Goal: Transaction & Acquisition: Purchase product/service

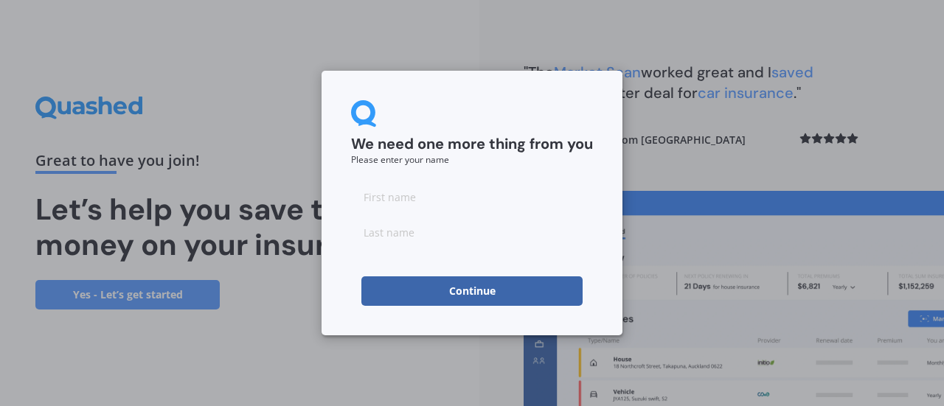
click at [427, 200] on input at bounding box center [472, 197] width 242 height 30
type input "r"
type input "[PERSON_NAME]"
click at [401, 228] on input at bounding box center [472, 233] width 242 height 30
type input "Quirke"
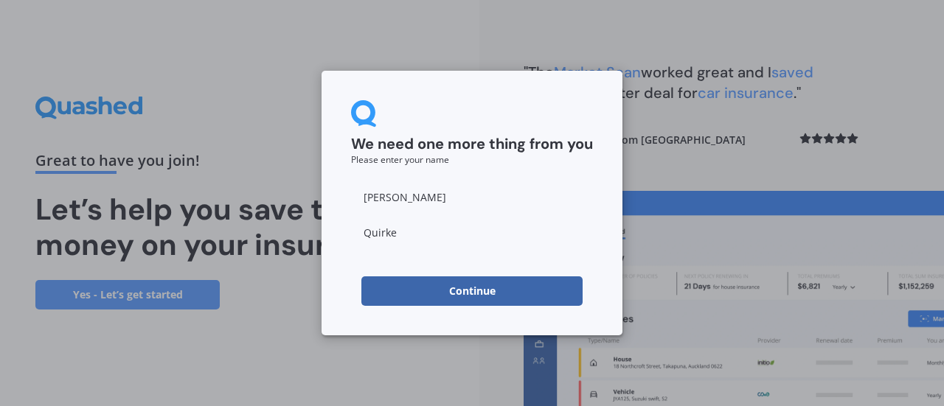
click at [456, 200] on input "[PERSON_NAME]" at bounding box center [472, 197] width 242 height 30
click at [338, 281] on div "We need one more thing from you Please enter your name [PERSON_NAME] Continue" at bounding box center [472, 203] width 301 height 265
click at [422, 291] on button "Continue" at bounding box center [471, 292] width 221 height 30
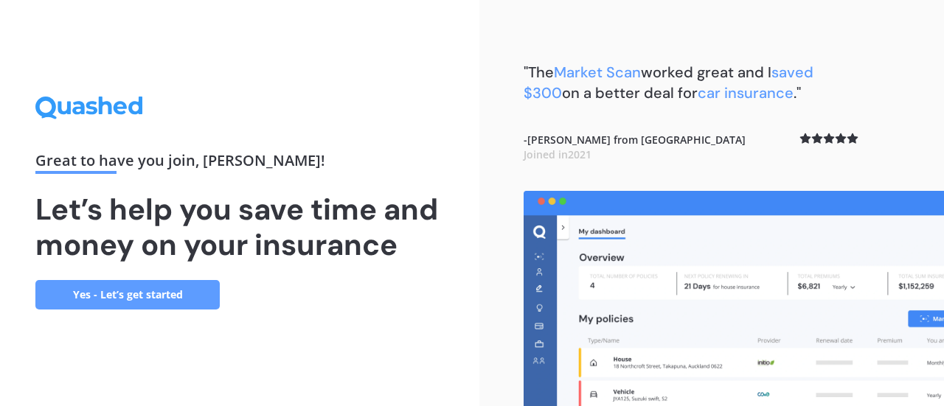
click at [153, 293] on link "Yes - Let’s get started" at bounding box center [127, 295] width 184 height 30
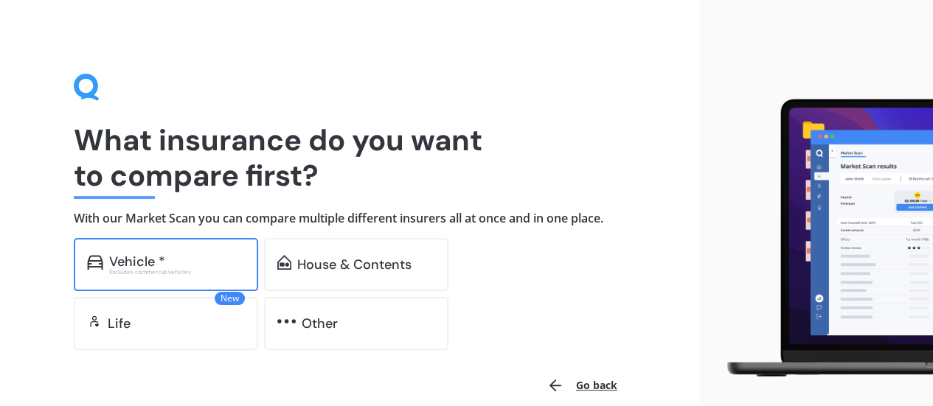
click at [197, 265] on div "Vehicle *" at bounding box center [177, 261] width 136 height 15
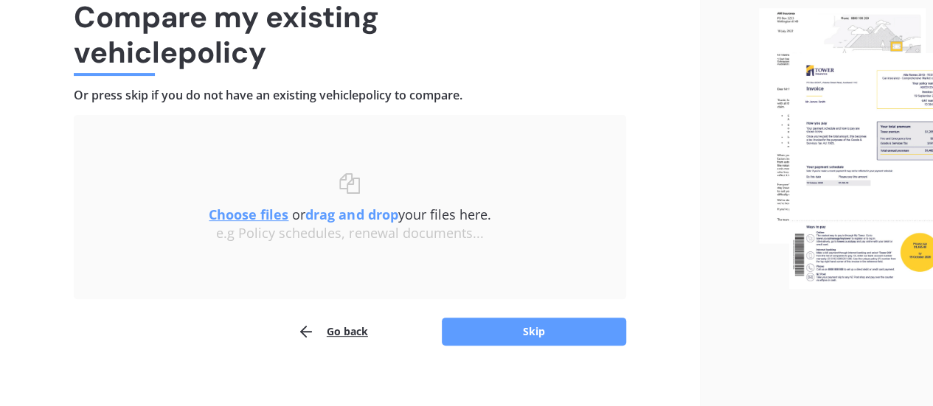
scroll to position [136, 0]
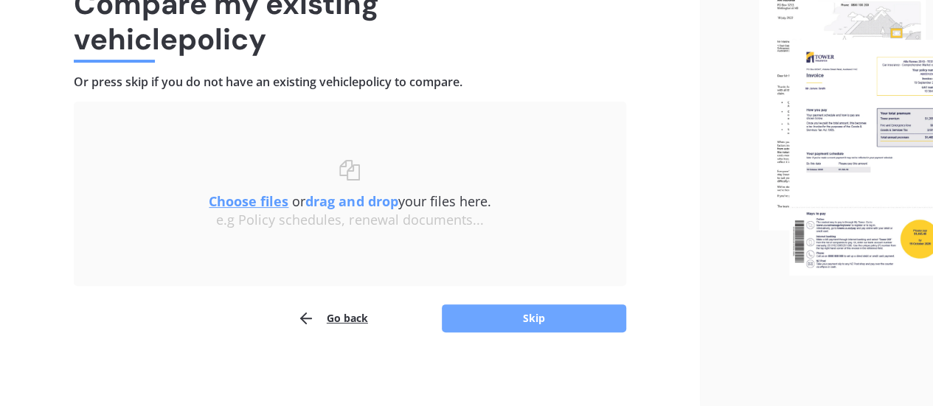
click at [533, 313] on button "Skip" at bounding box center [534, 319] width 184 height 28
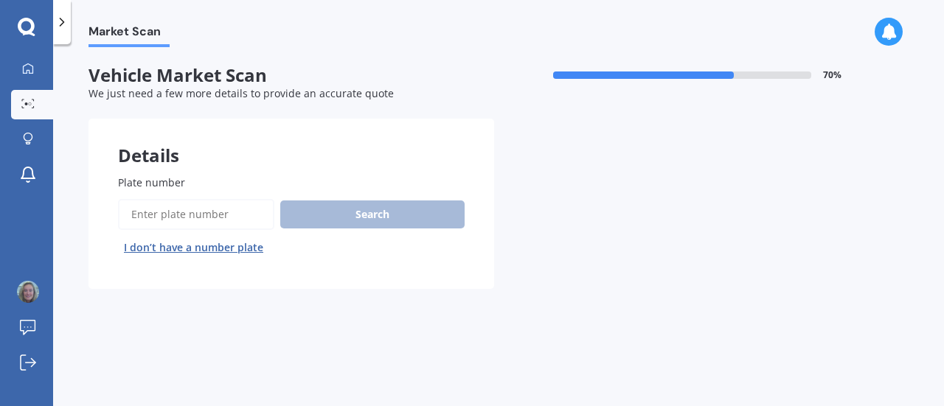
click at [198, 208] on input "Plate number" at bounding box center [196, 214] width 156 height 31
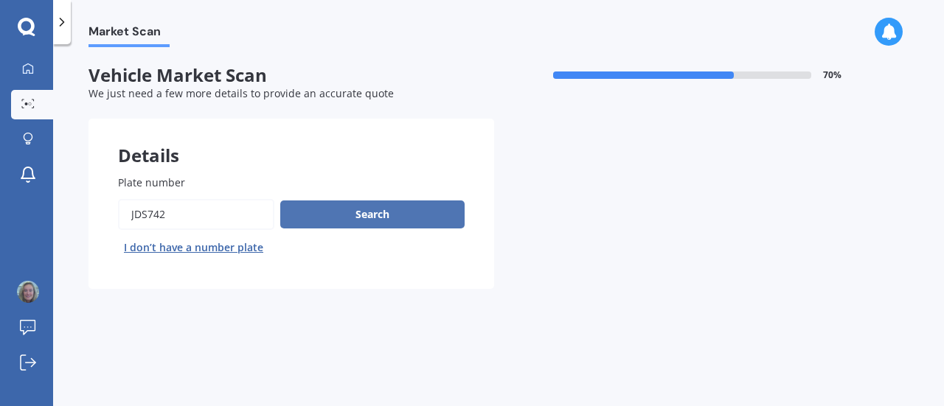
type input "JDS742"
click at [347, 218] on button "Search" at bounding box center [372, 215] width 184 height 28
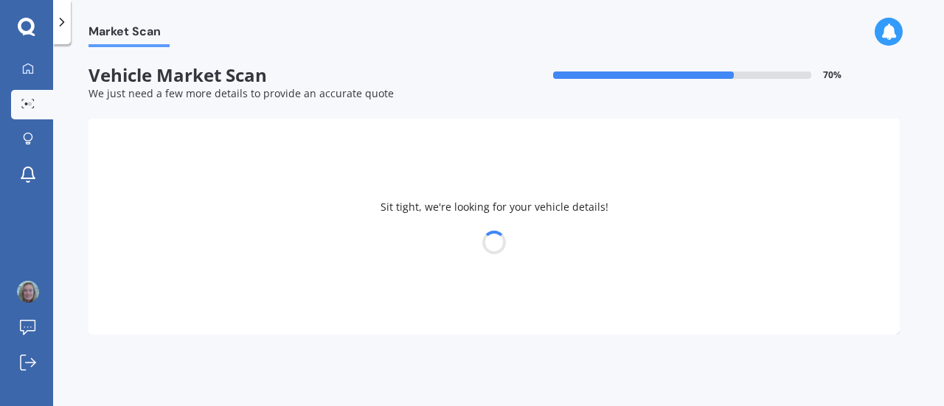
select select "SKODA"
select select "OCTAVIA"
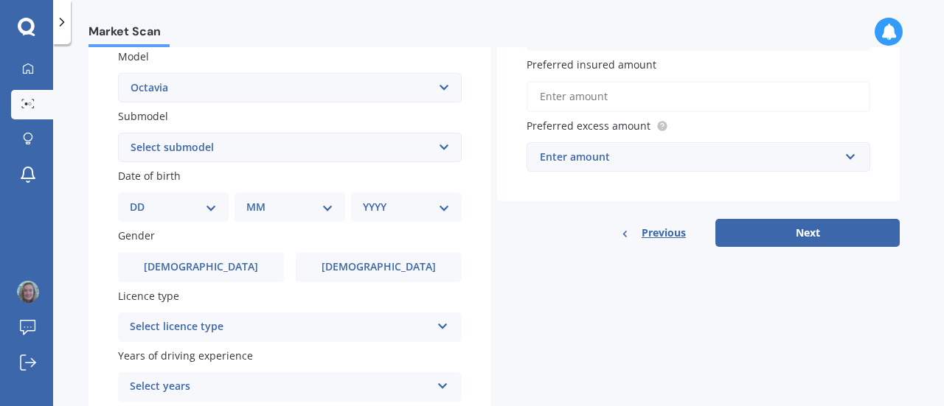
scroll to position [330, 0]
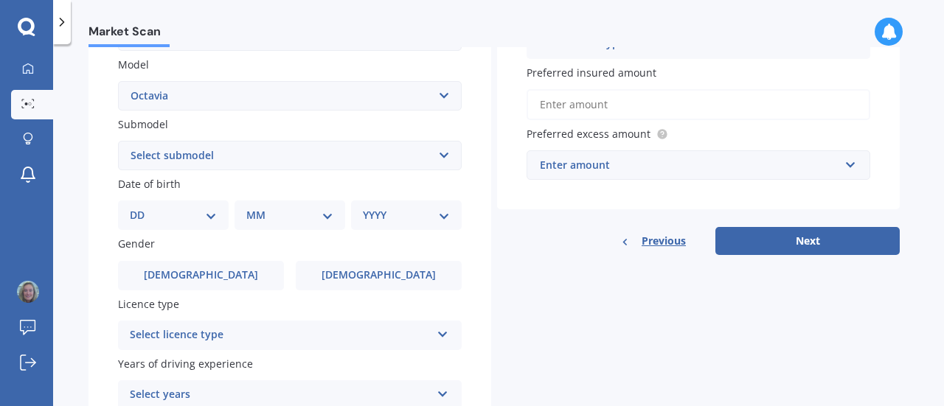
click at [224, 156] on select "Select submodel (All other) Combi vRS 2.0 TDI Combi 1.6 TDI Combi 1.9 TDI Combi…" at bounding box center [290, 156] width 344 height 30
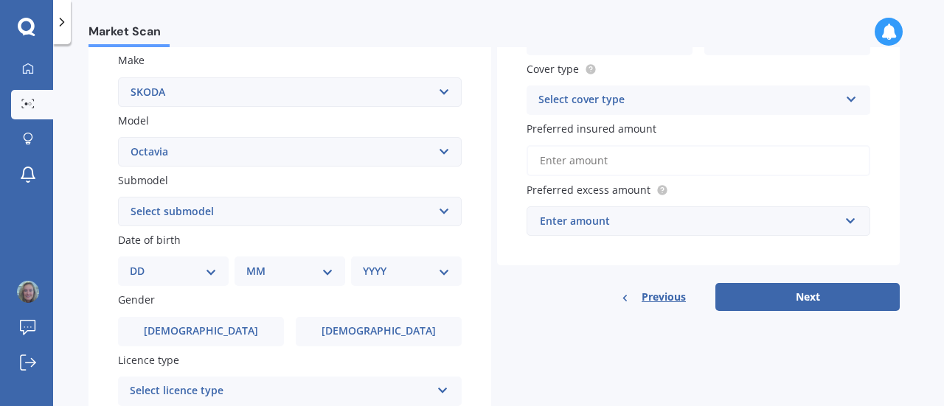
scroll to position [274, 0]
click at [221, 209] on select "Select submodel (All other) Combi vRS 2.0 TDI Combi 1.6 TDI Combi 1.9 TDI Combi…" at bounding box center [290, 213] width 344 height 30
click at [82, 167] on div "Market Scan Vehicle Market Scan 70 % We just need a few more details to provide…" at bounding box center [498, 228] width 891 height 362
click at [180, 271] on select "DD 01 02 03 04 05 06 07 08 09 10 11 12 13 14 15 16 17 18 19 20 21 22 23 24 25 2…" at bounding box center [173, 272] width 87 height 16
select select "15"
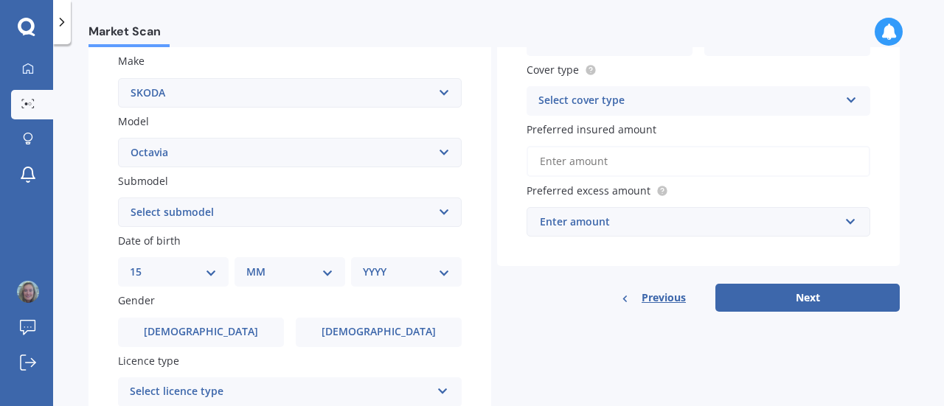
click at [142, 266] on select "DD 01 02 03 04 05 06 07 08 09 10 11 12 13 14 15 16 17 18 19 20 21 22 23 24 25 2…" at bounding box center [173, 272] width 87 height 16
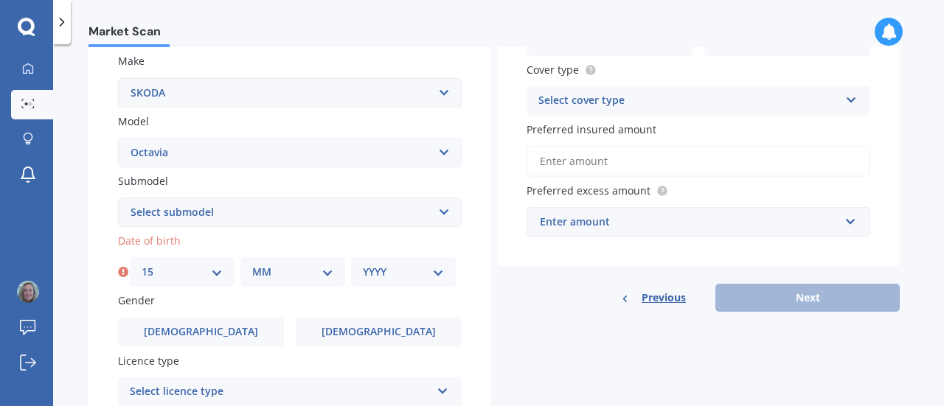
click at [282, 271] on select "MM 01 02 03 04 05 06 07 08 09 10 11 12" at bounding box center [292, 272] width 81 height 16
select select "10"
click at [252, 266] on select "MM 01 02 03 04 05 06 07 08 09 10 11 12" at bounding box center [292, 272] width 81 height 16
click at [375, 275] on select "YYYY 2025 2024 2023 2022 2021 2020 2019 2018 2017 2016 2015 2014 2013 2012 2011…" at bounding box center [403, 272] width 81 height 16
select select "1984"
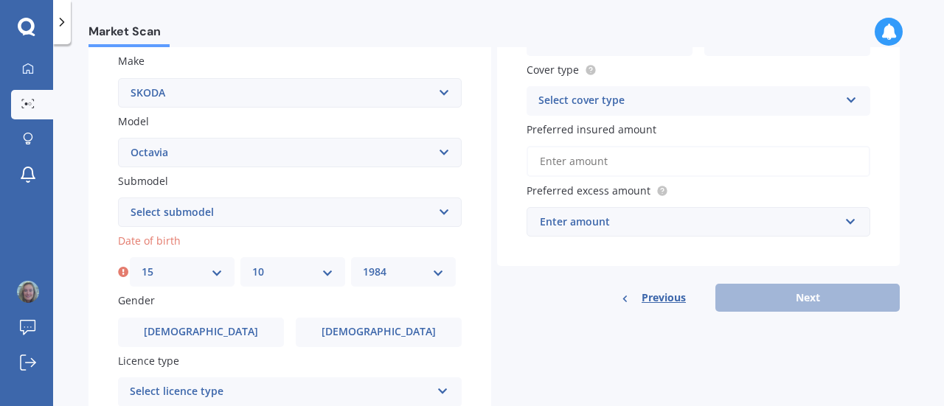
click at [363, 266] on select "YYYY 2025 2024 2023 2022 2021 2020 2019 2018 2017 2016 2015 2014 2013 2012 2011…" at bounding box center [403, 272] width 81 height 16
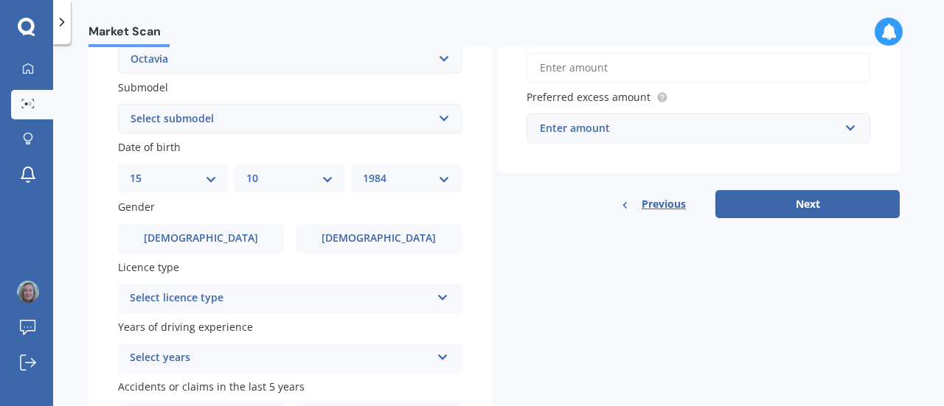
scroll to position [370, 0]
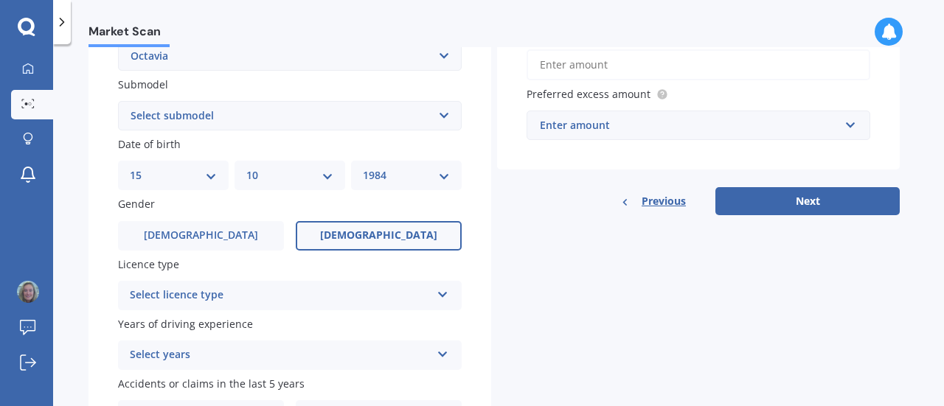
click at [358, 233] on label "[DEMOGRAPHIC_DATA]" at bounding box center [379, 236] width 166 height 30
click at [0, 0] on input "[DEMOGRAPHIC_DATA]" at bounding box center [0, 0] width 0 height 0
click at [257, 302] on div "Select licence type" at bounding box center [280, 296] width 301 height 18
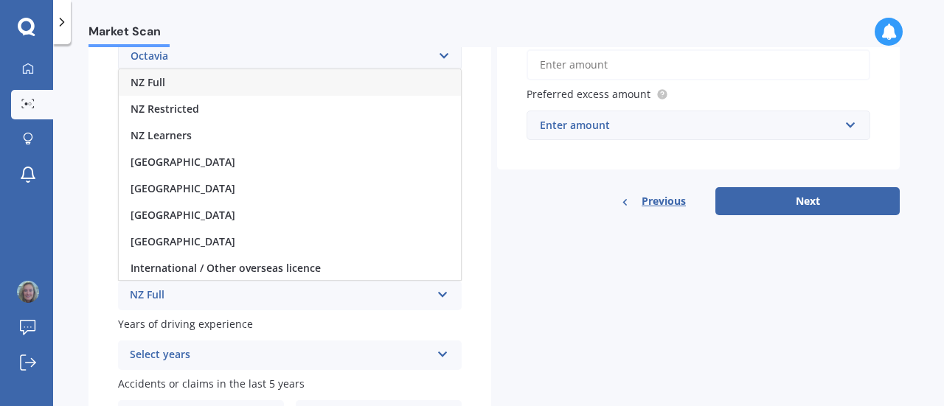
click at [254, 80] on div "NZ Full" at bounding box center [290, 82] width 342 height 27
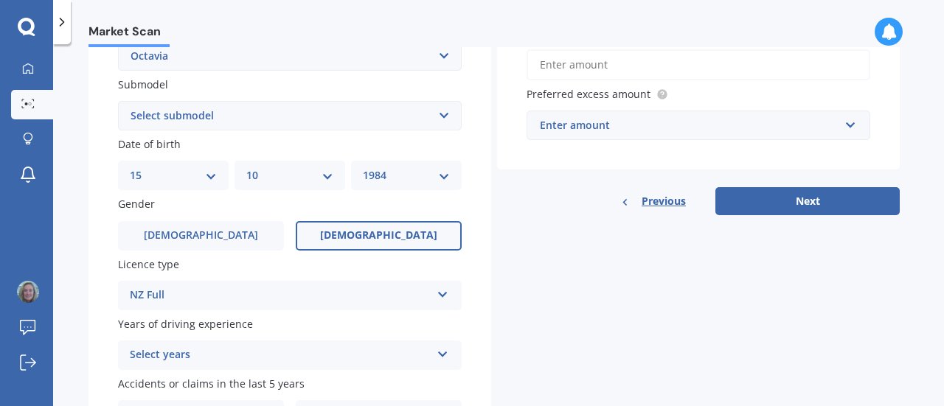
scroll to position [464, 0]
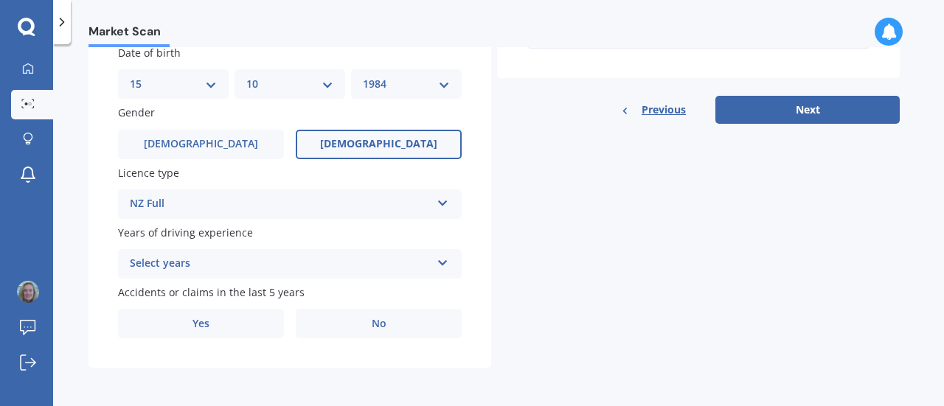
click at [204, 265] on div "Select years" at bounding box center [280, 264] width 301 height 18
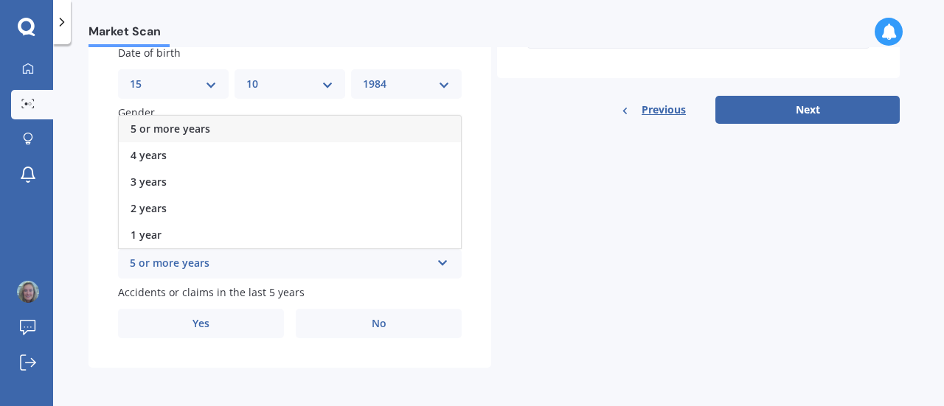
click at [209, 123] on div "5 or more years" at bounding box center [290, 129] width 342 height 27
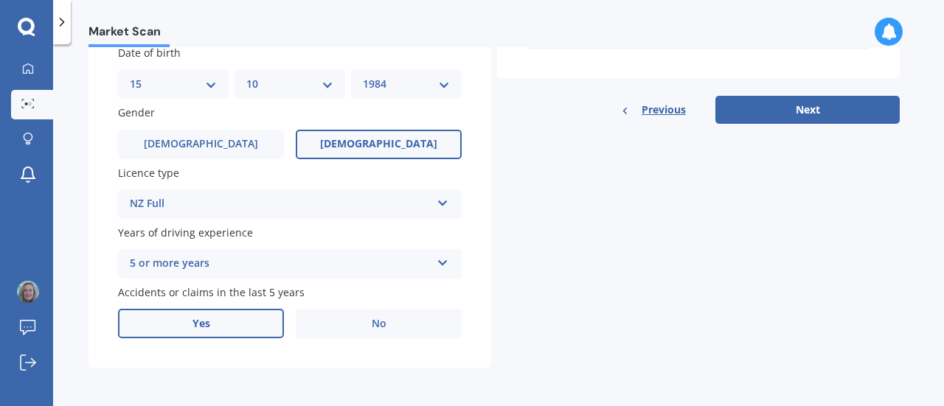
click at [224, 321] on label "Yes" at bounding box center [201, 324] width 166 height 30
click at [0, 0] on input "Yes" at bounding box center [0, 0] width 0 height 0
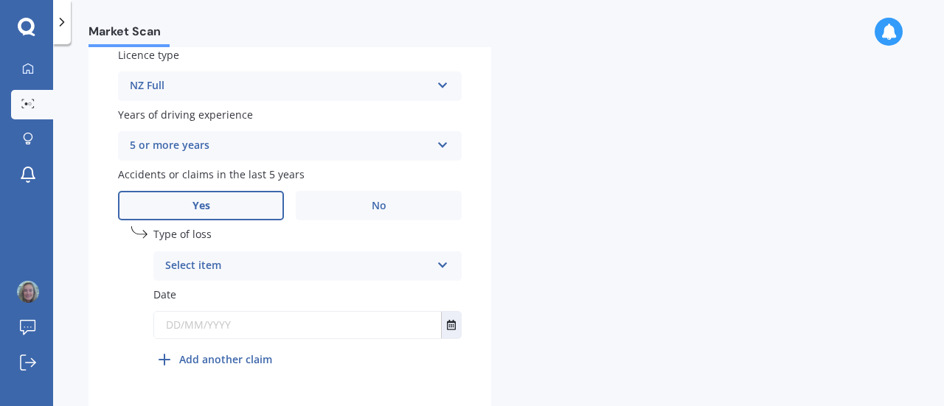
scroll to position [581, 0]
click at [244, 253] on div "Select item At fault accident Not at fault accident" at bounding box center [307, 265] width 308 height 30
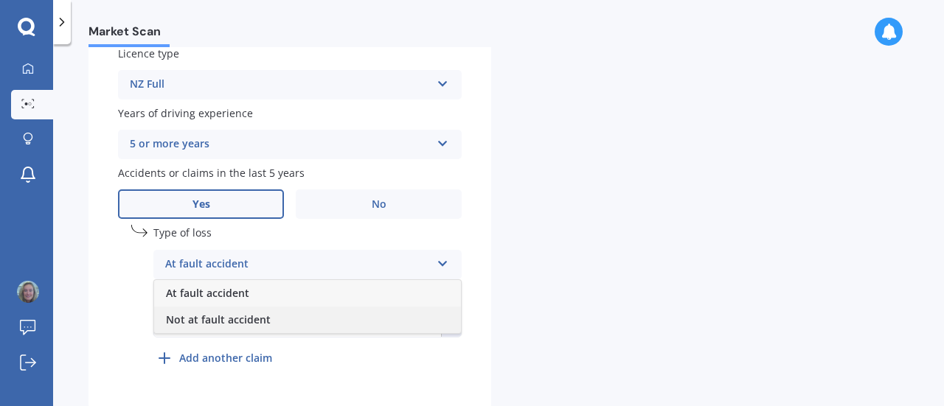
click at [239, 318] on span "Not at fault accident" at bounding box center [218, 320] width 105 height 14
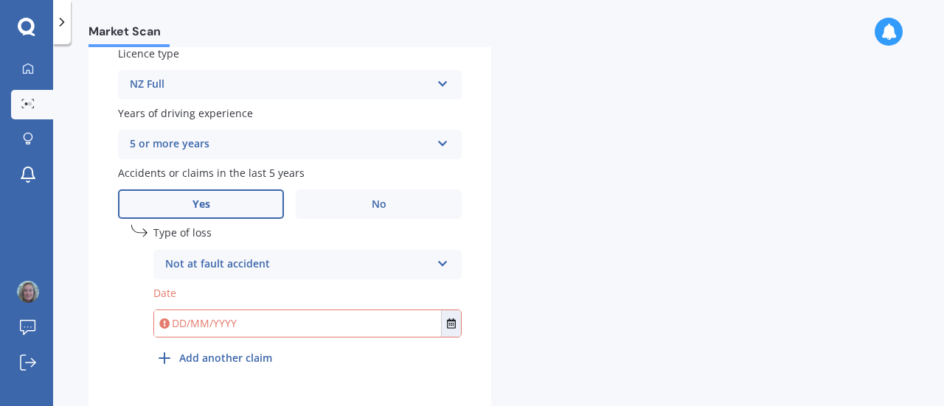
click at [254, 330] on input "text" at bounding box center [297, 324] width 287 height 27
type input "2"
click at [457, 327] on button "Select date" at bounding box center [451, 324] width 20 height 27
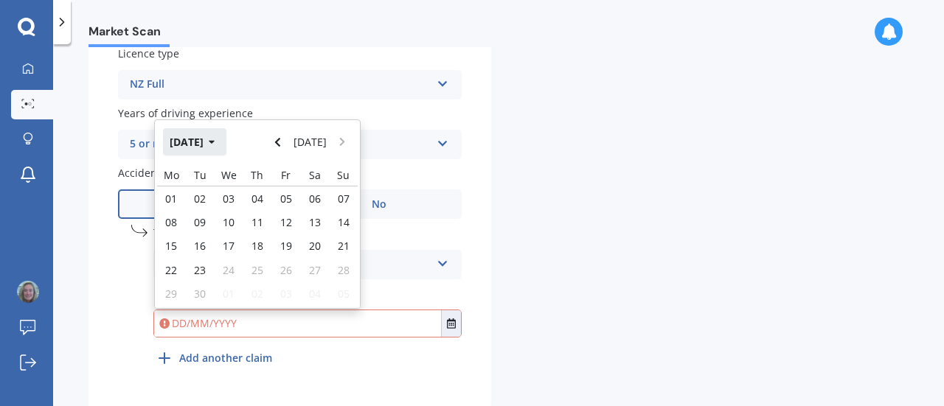
click at [215, 147] on icon "button" at bounding box center [212, 142] width 7 height 10
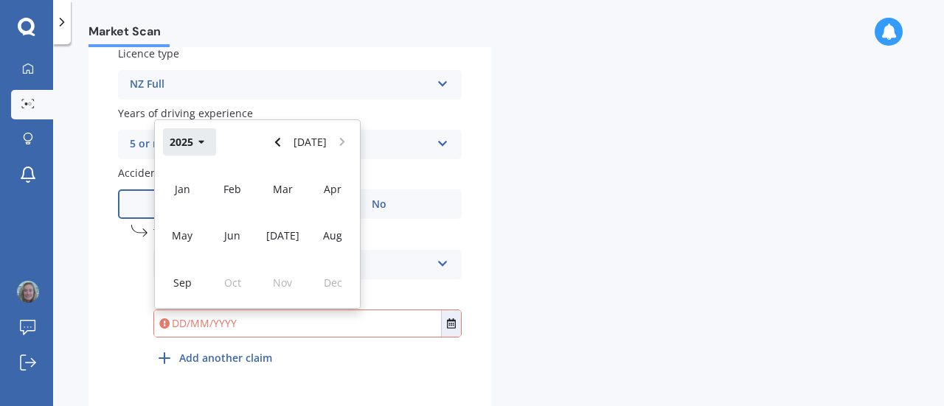
click at [201, 145] on icon "button" at bounding box center [201, 143] width 6 height 4
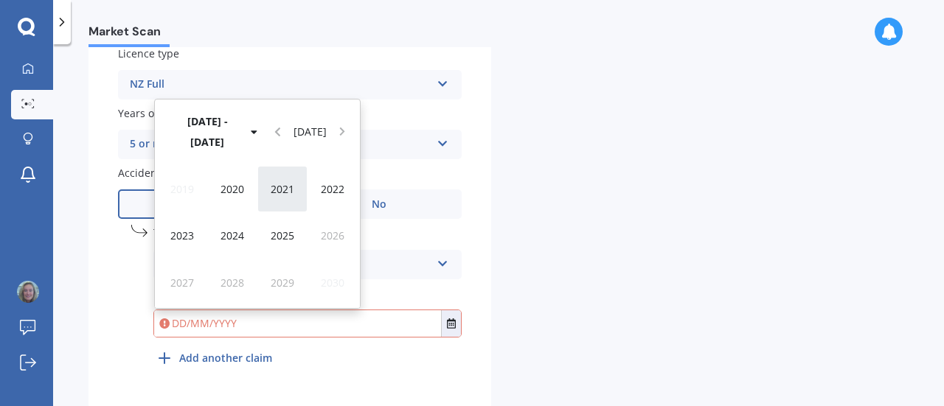
click at [295, 200] on div "2021" at bounding box center [282, 189] width 50 height 46
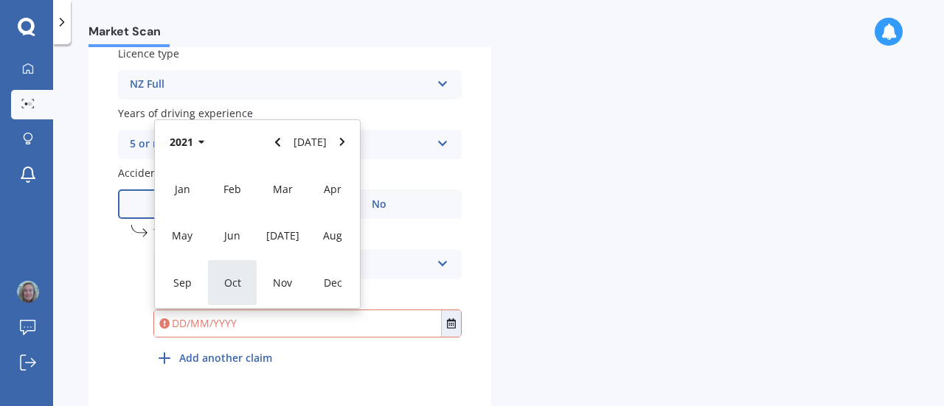
click at [229, 280] on span "Oct" at bounding box center [232, 283] width 17 height 14
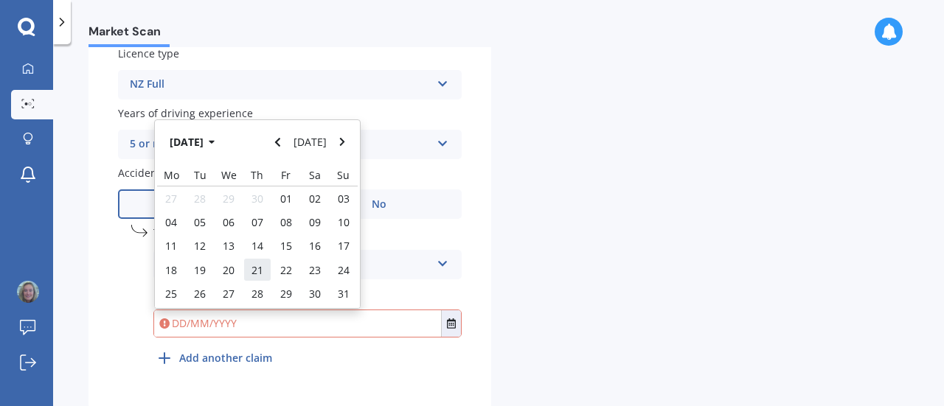
click at [258, 272] on span "21" at bounding box center [258, 270] width 12 height 14
type input "[DATE]"
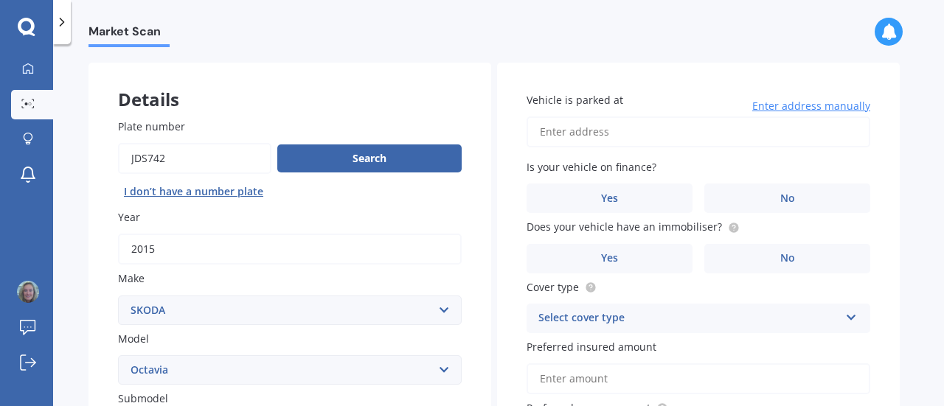
scroll to position [0, 0]
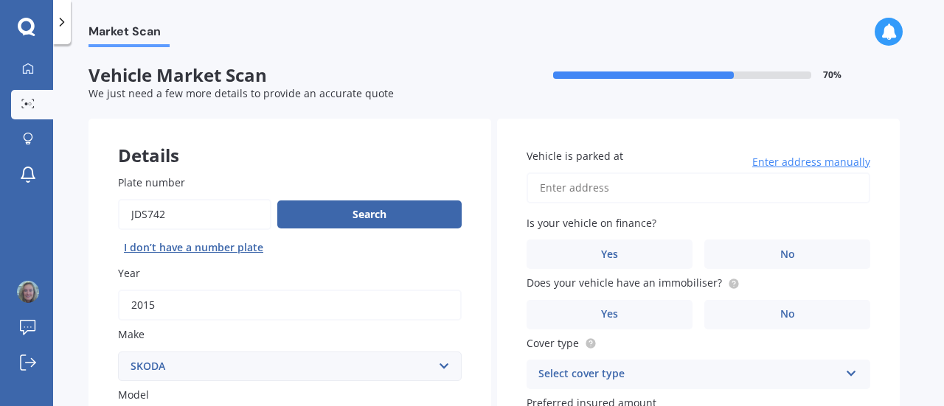
click at [617, 179] on input "Vehicle is parked at" at bounding box center [699, 188] width 344 height 31
click at [624, 190] on input "[STREET_ADDRESS]" at bounding box center [699, 188] width 344 height 31
drag, startPoint x: 761, startPoint y: 187, endPoint x: 620, endPoint y: 189, distance: 141.6
click at [620, 189] on input "[STREET_ADDRESS]" at bounding box center [699, 188] width 344 height 31
type input "[STREET_ADDRESS]"
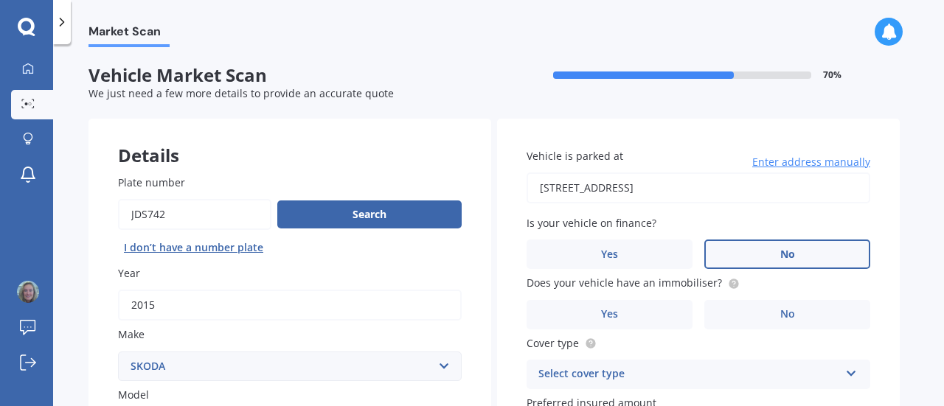
click at [747, 247] on label "No" at bounding box center [787, 255] width 166 height 30
click at [0, 0] on input "No" at bounding box center [0, 0] width 0 height 0
click at [789, 313] on span "No" at bounding box center [787, 314] width 15 height 13
click at [0, 0] on input "No" at bounding box center [0, 0] width 0 height 0
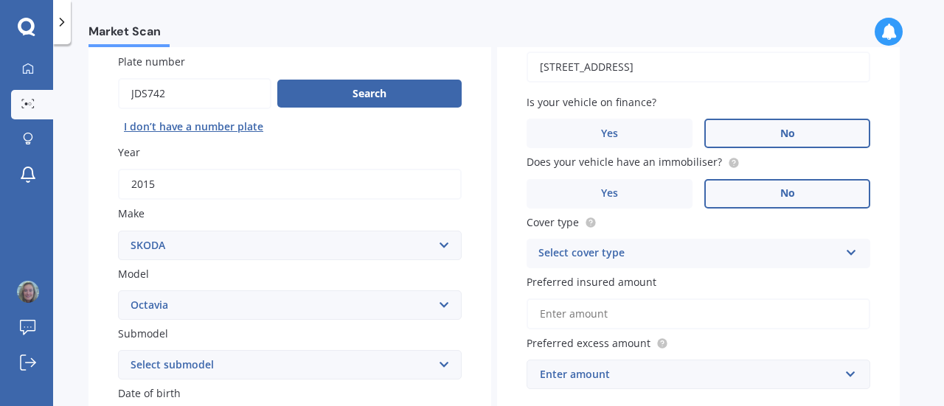
scroll to position [122, 0]
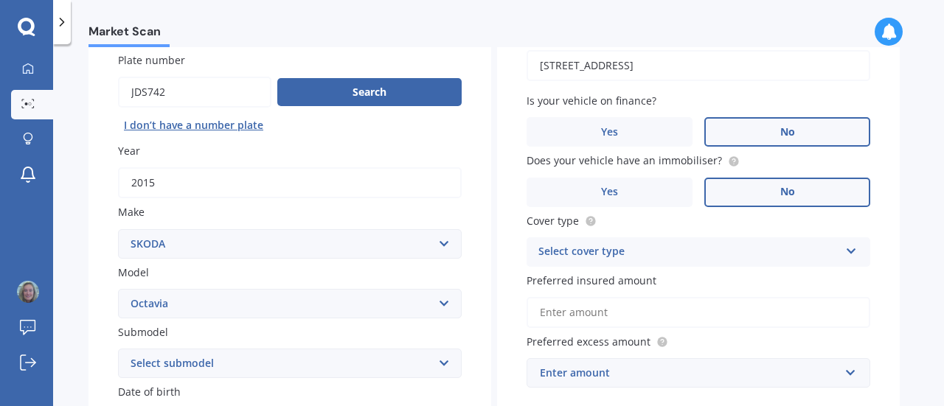
click at [687, 259] on div "Select cover type" at bounding box center [688, 252] width 301 height 18
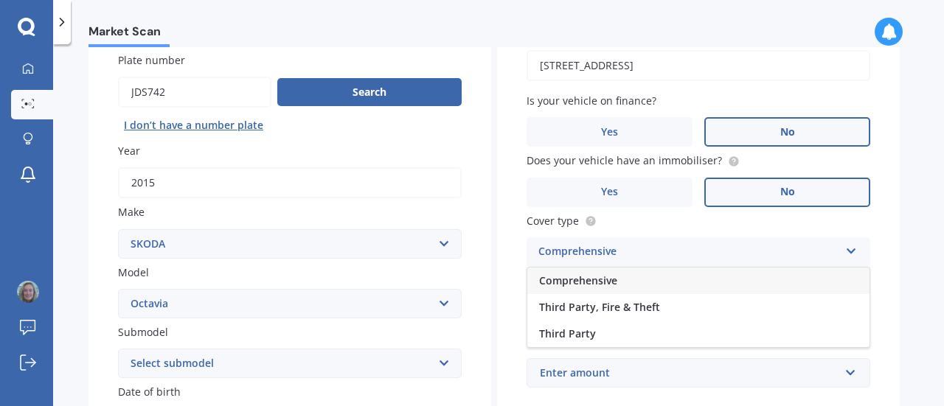
click at [654, 277] on div "Comprehensive" at bounding box center [698, 281] width 342 height 27
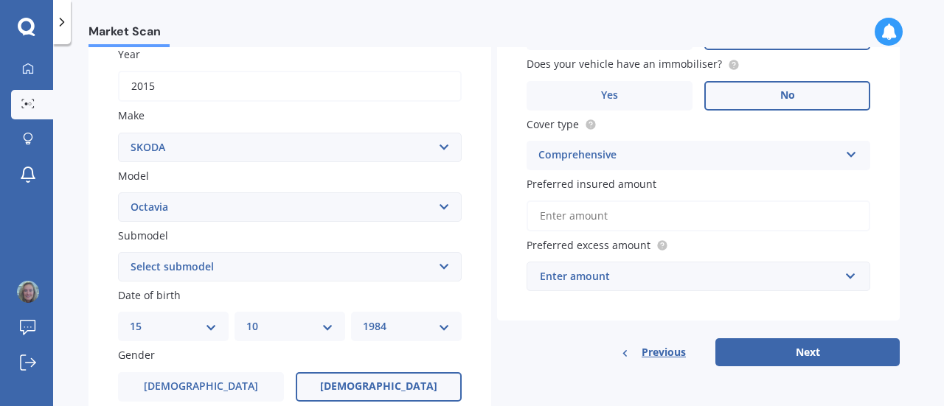
scroll to position [221, 0]
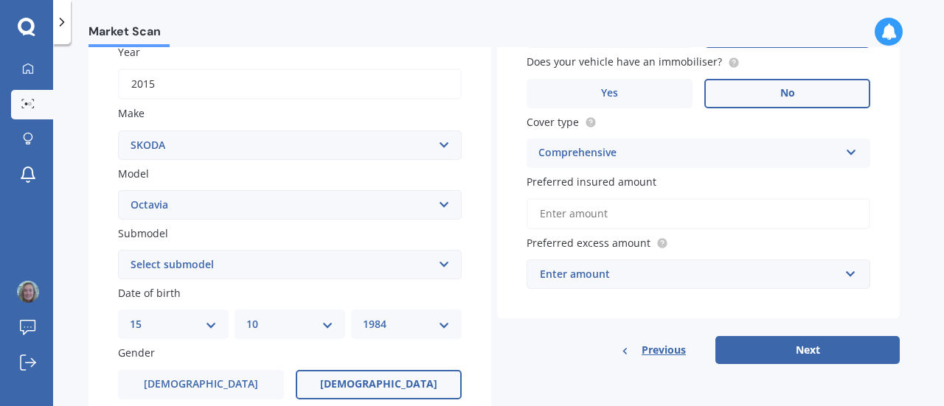
click at [612, 217] on input "Preferred insured amount" at bounding box center [699, 213] width 344 height 31
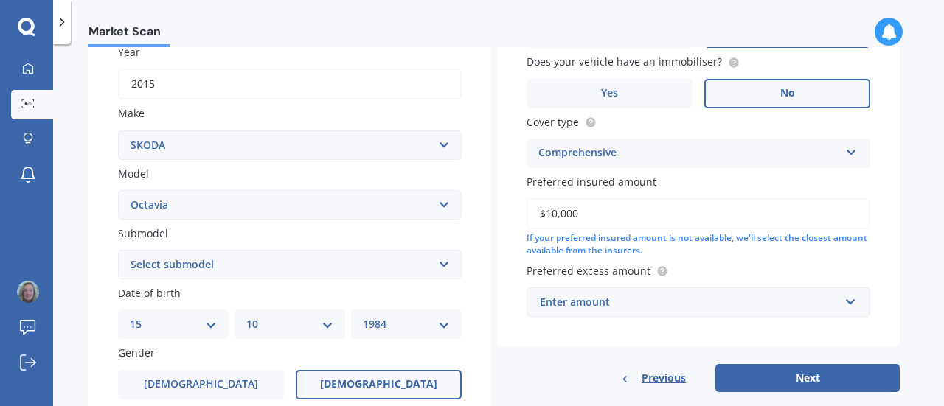
type input "$10,000"
click at [873, 256] on div "Vehicle is parked at [STREET_ADDRESS] Enter address manually Is your vehicle on…" at bounding box center [698, 121] width 403 height 449
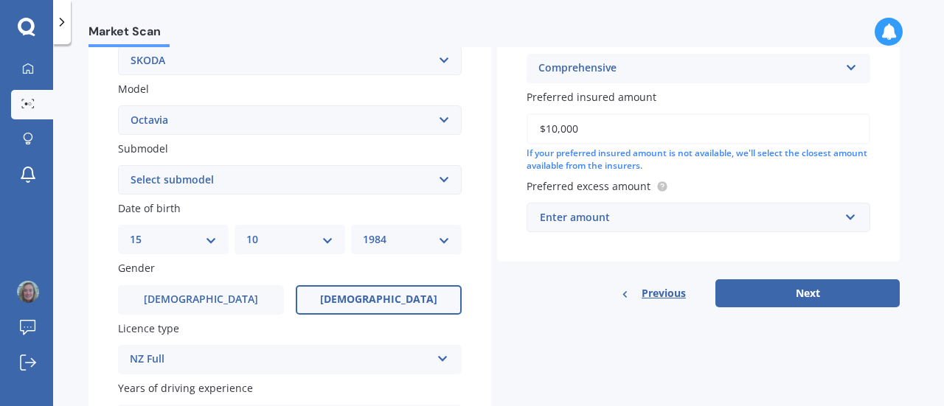
scroll to position [308, 0]
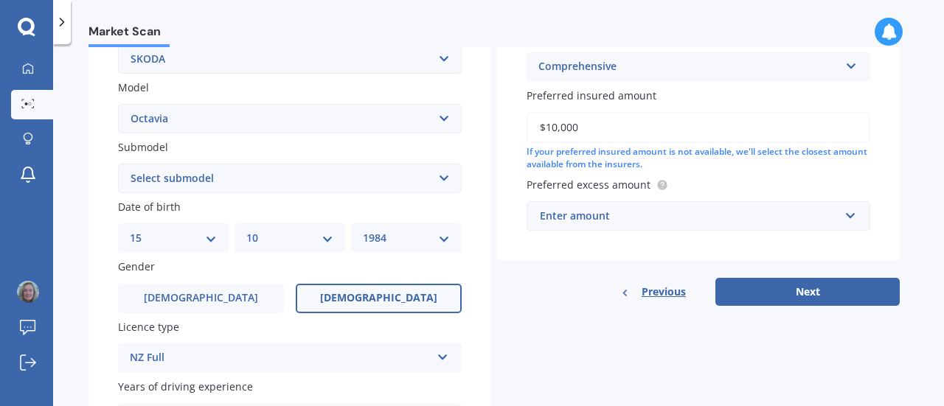
click at [645, 222] on div "Enter amount" at bounding box center [689, 216] width 299 height 16
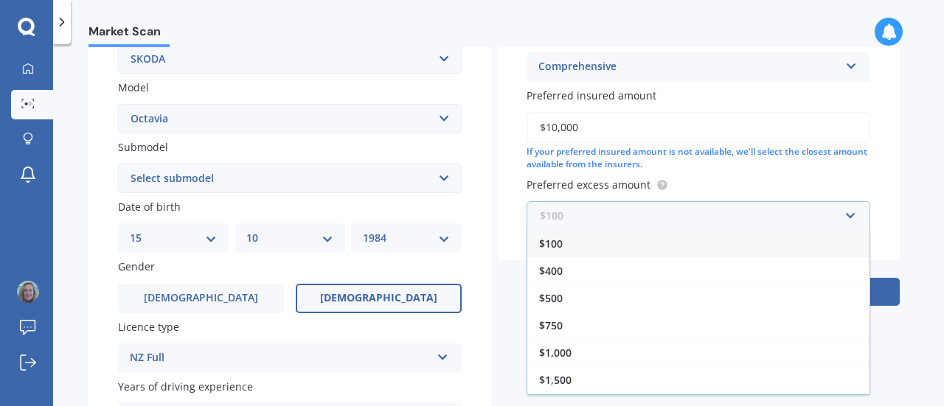
click at [609, 212] on input "text" at bounding box center [693, 216] width 330 height 28
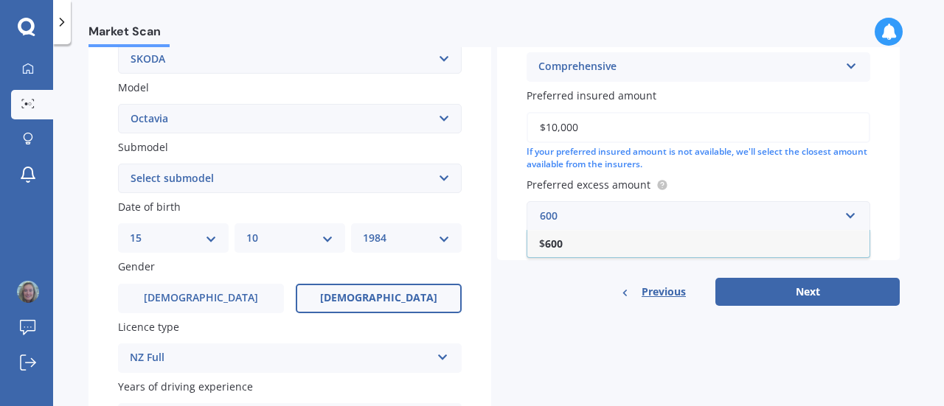
type input "600"
click at [713, 185] on label "Preferred excess amount" at bounding box center [696, 184] width 338 height 15
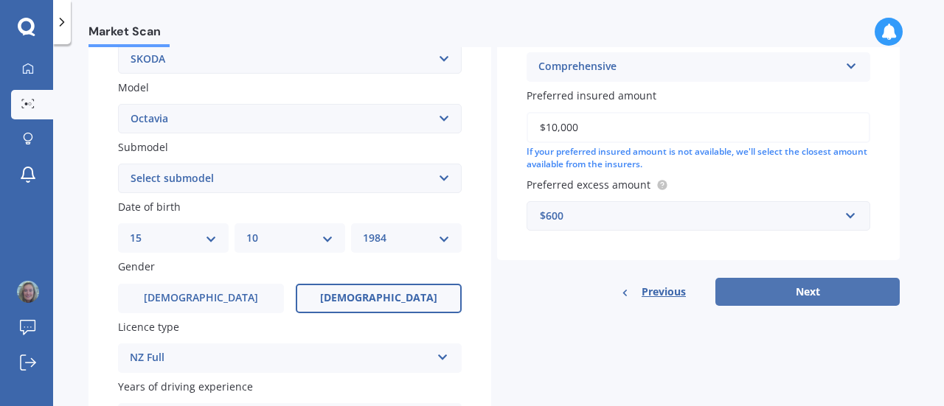
click at [796, 293] on button "Next" at bounding box center [807, 292] width 184 height 28
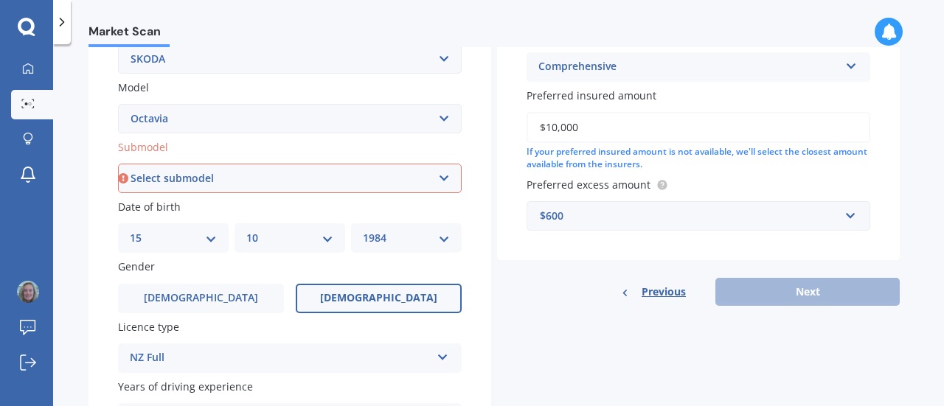
click at [418, 185] on select "Select submodel (All other) Combi vRS 2.0 TDI Combi 1.6 TDI Combi 1.9 TDI Combi…" at bounding box center [290, 179] width 344 height 30
select select "(ALL OTHER)"
click at [118, 164] on select "Select submodel (All other) Combi vRS 2.0 TDI Combi 1.6 TDI Combi 1.9 TDI Combi…" at bounding box center [290, 179] width 344 height 30
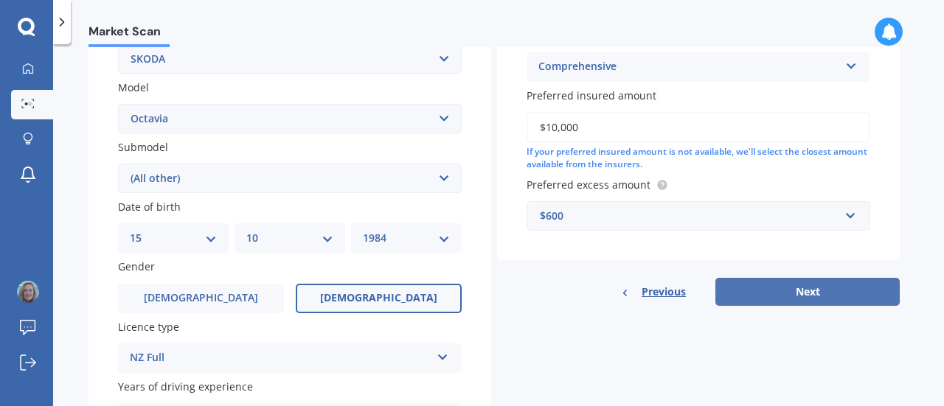
click at [788, 290] on button "Next" at bounding box center [807, 292] width 184 height 28
select select "15"
select select "10"
select select "1984"
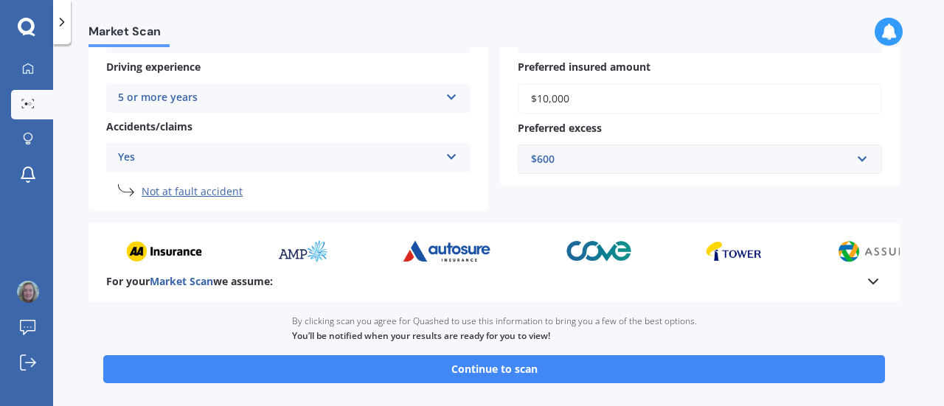
scroll to position [313, 0]
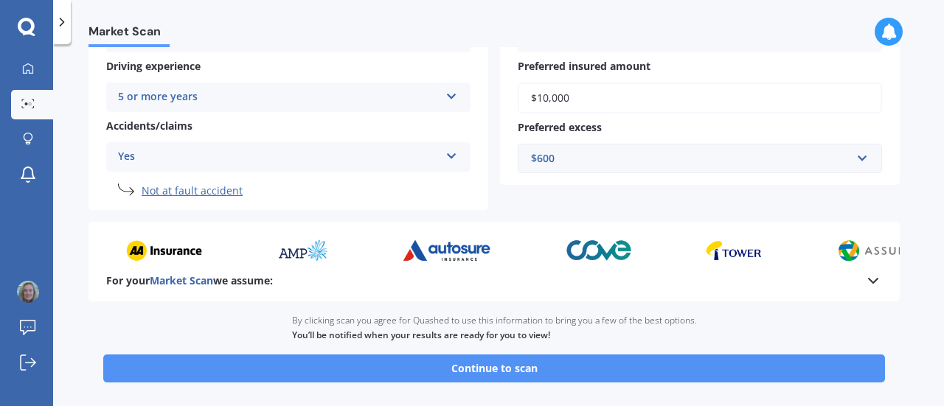
click at [528, 368] on button "Continue to scan" at bounding box center [494, 369] width 782 height 28
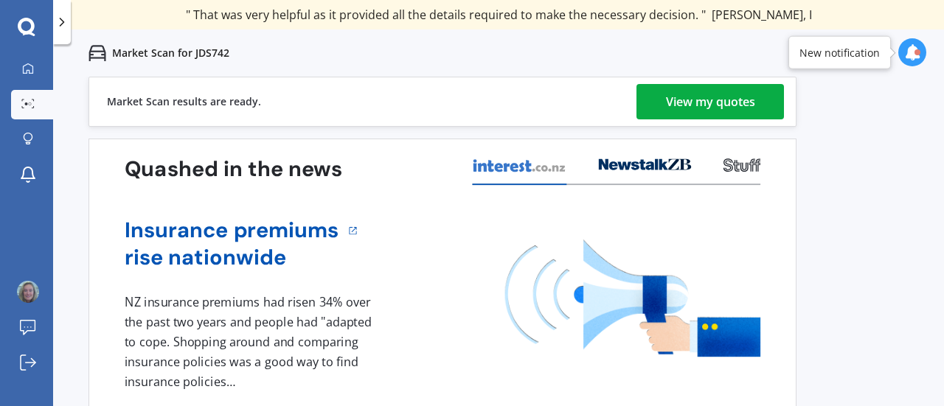
click at [713, 95] on div "View my quotes" at bounding box center [710, 101] width 89 height 35
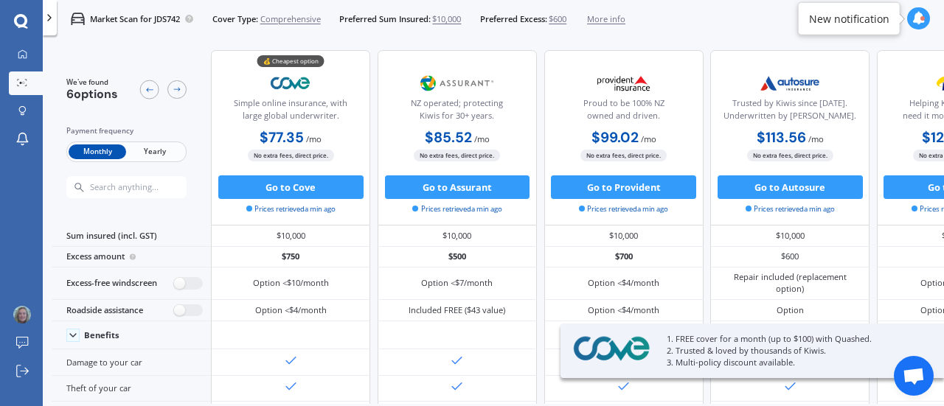
click at [154, 150] on span "Yearly" at bounding box center [155, 152] width 58 height 15
